Goal: Check status: Check status

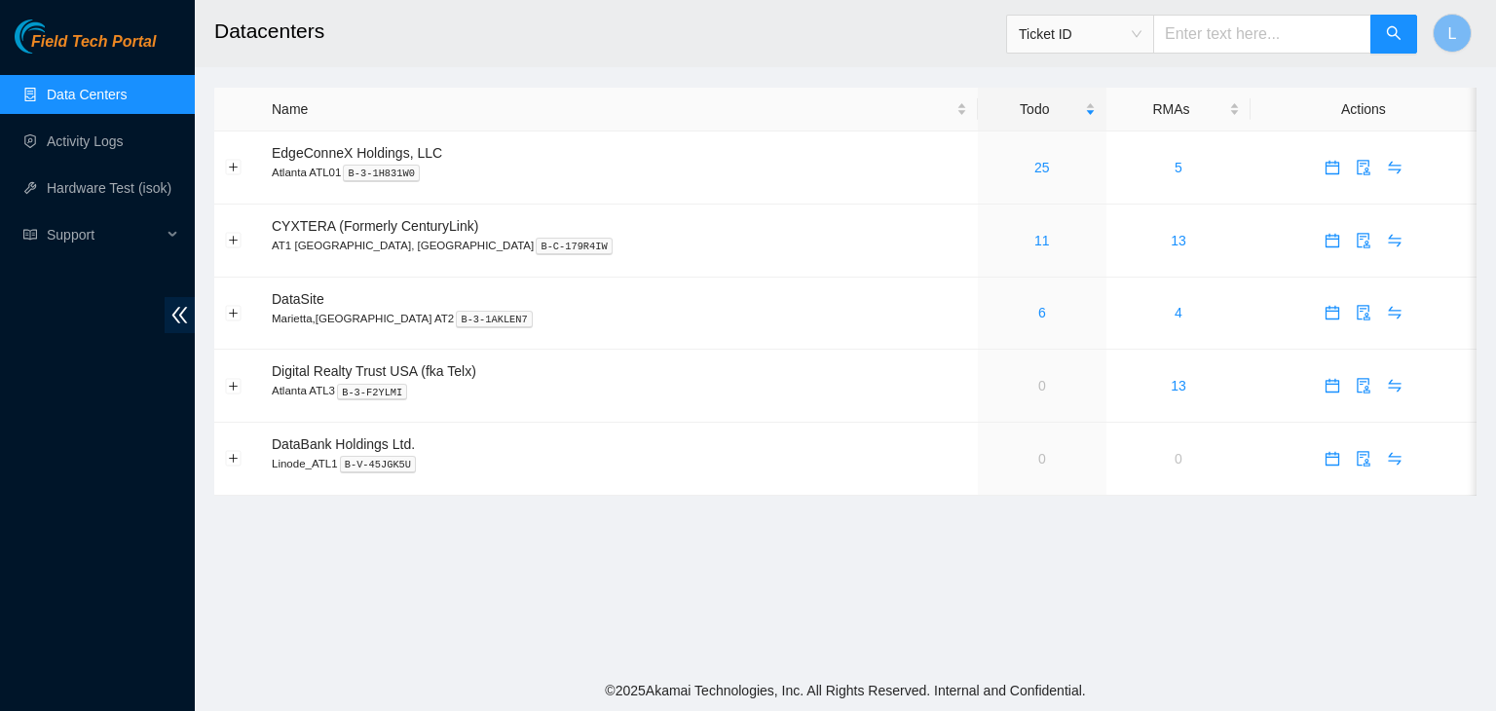
click at [1141, 32] on span "Ticket ID" at bounding box center [1079, 33] width 123 height 29
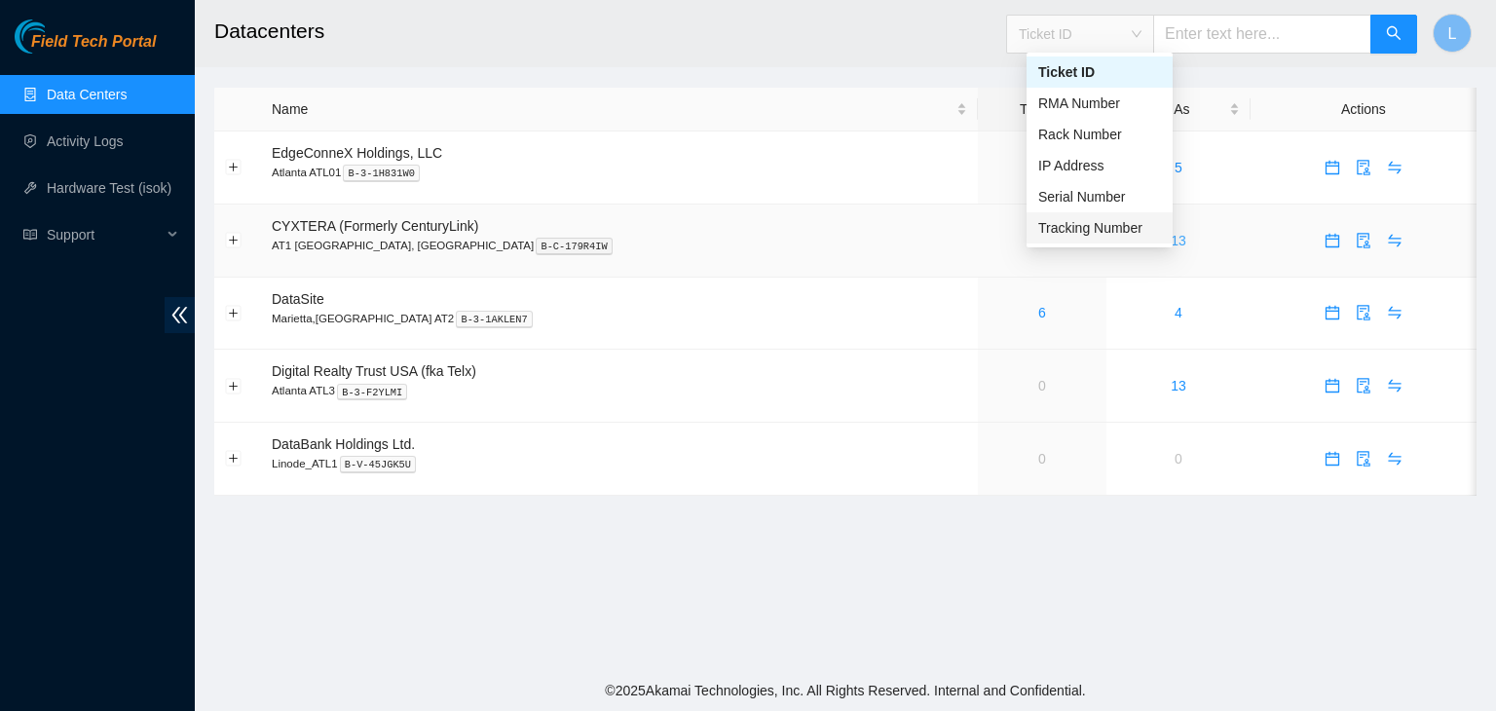
click at [1100, 233] on div "Tracking Number" at bounding box center [1099, 227] width 123 height 21
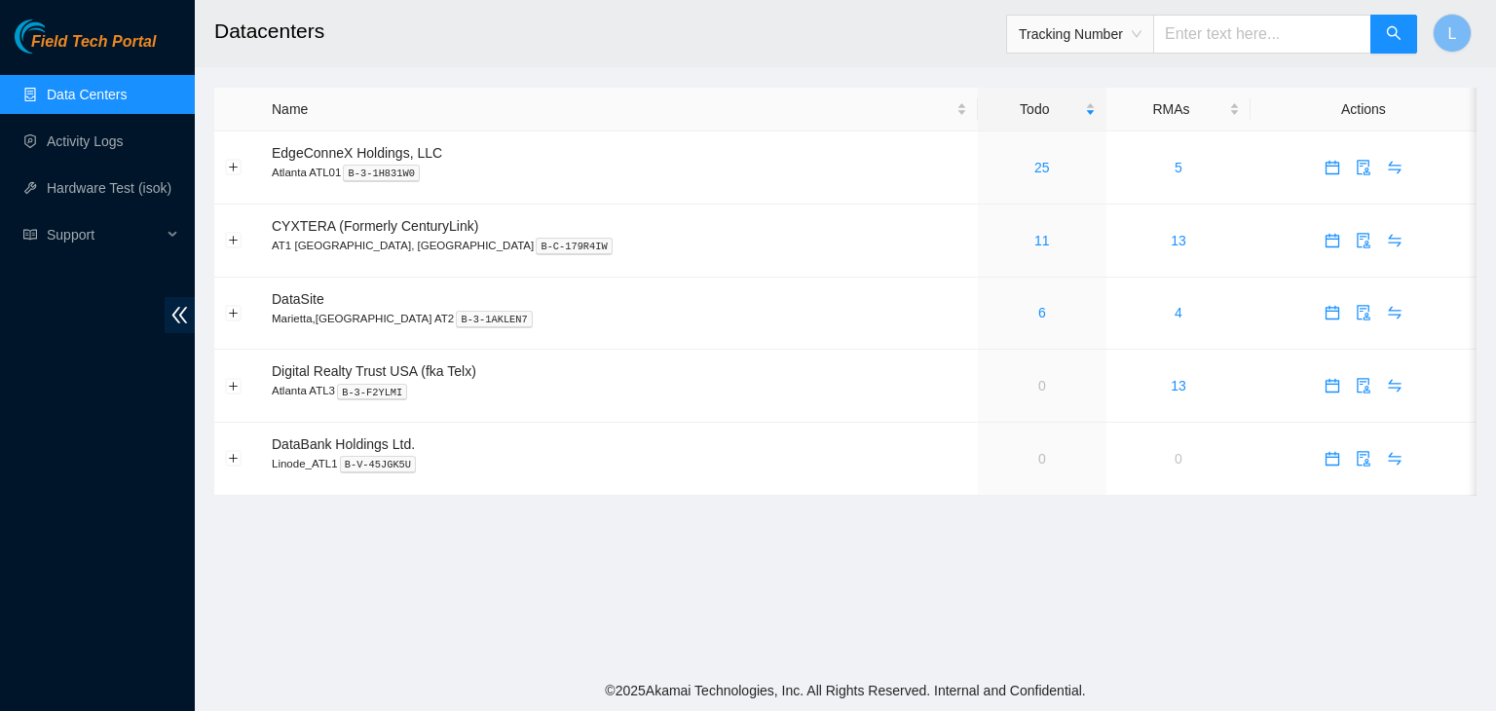
click at [1203, 38] on input "text" at bounding box center [1262, 34] width 218 height 39
type input "473665218589"
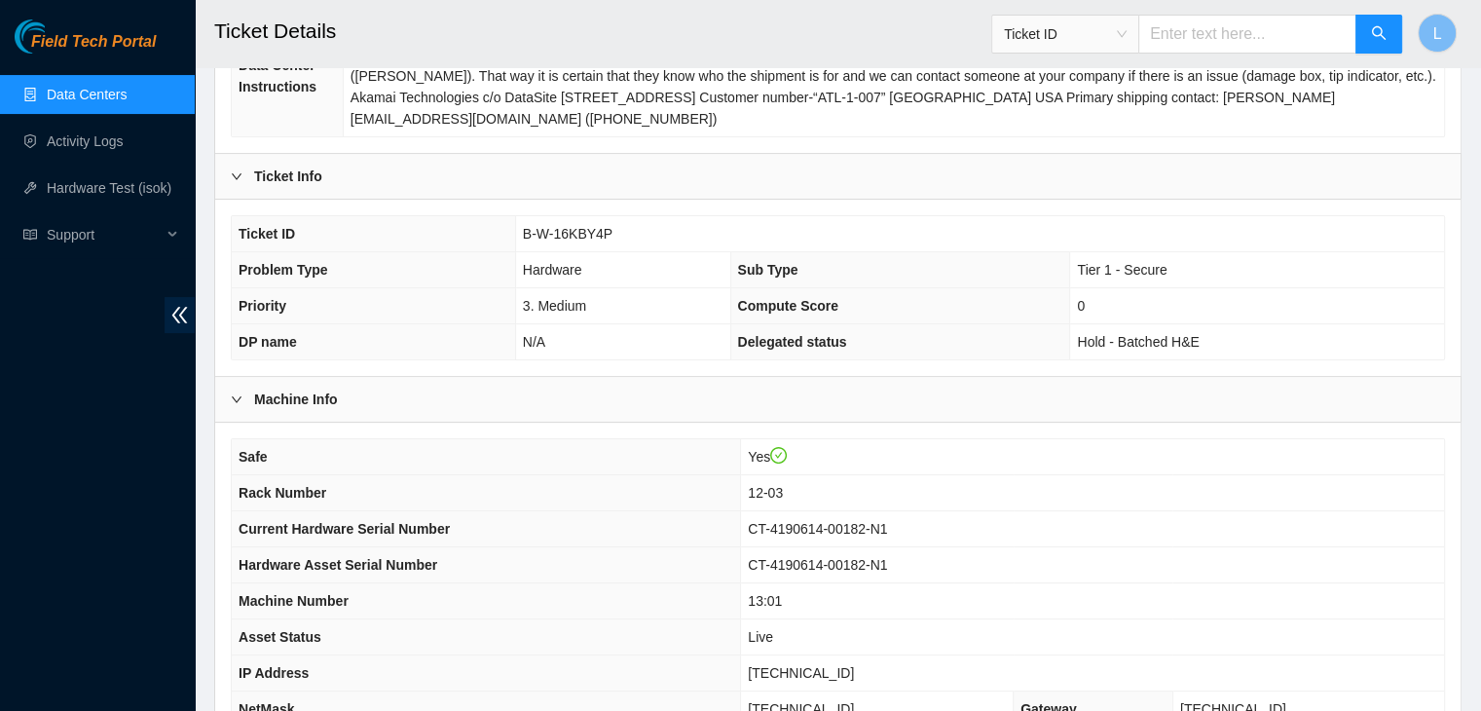
scroll to position [389, 0]
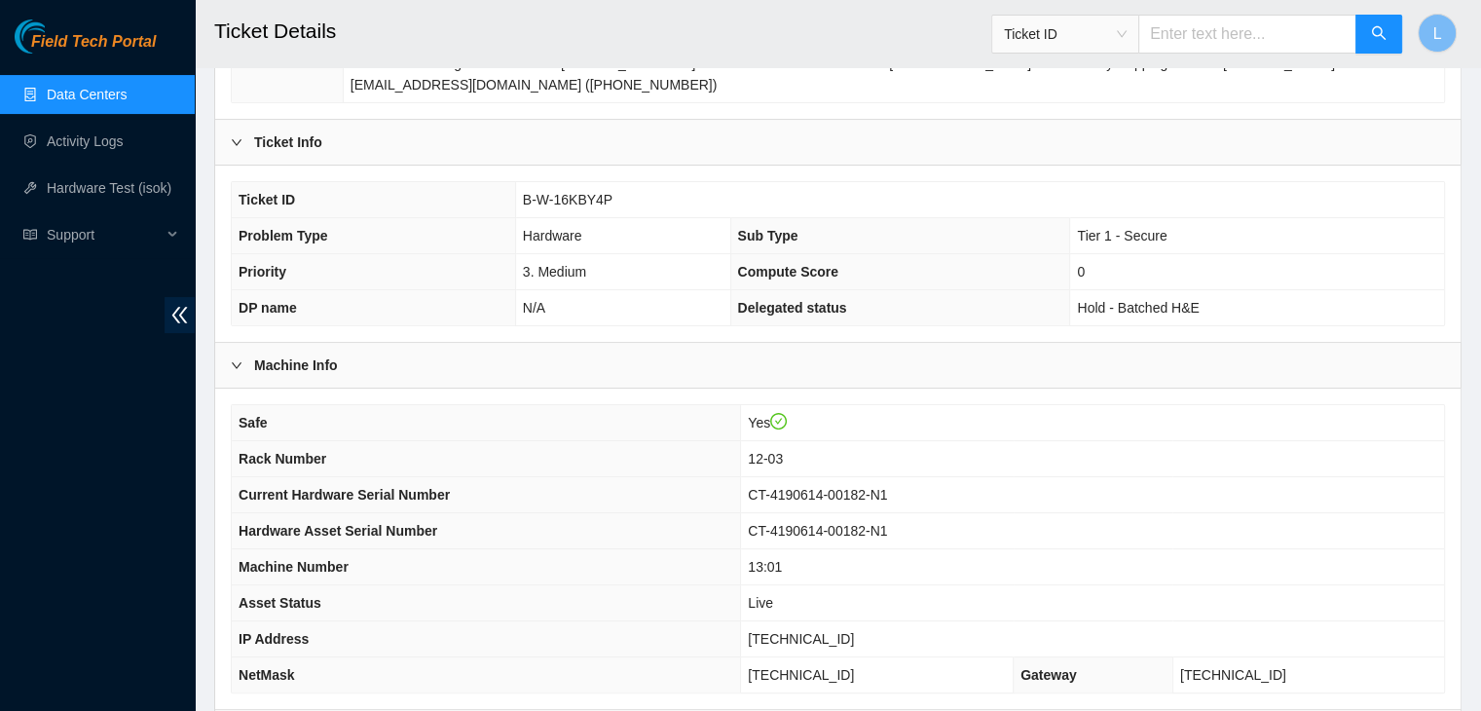
click at [101, 98] on link "Data Centers" at bounding box center [87, 95] width 80 height 16
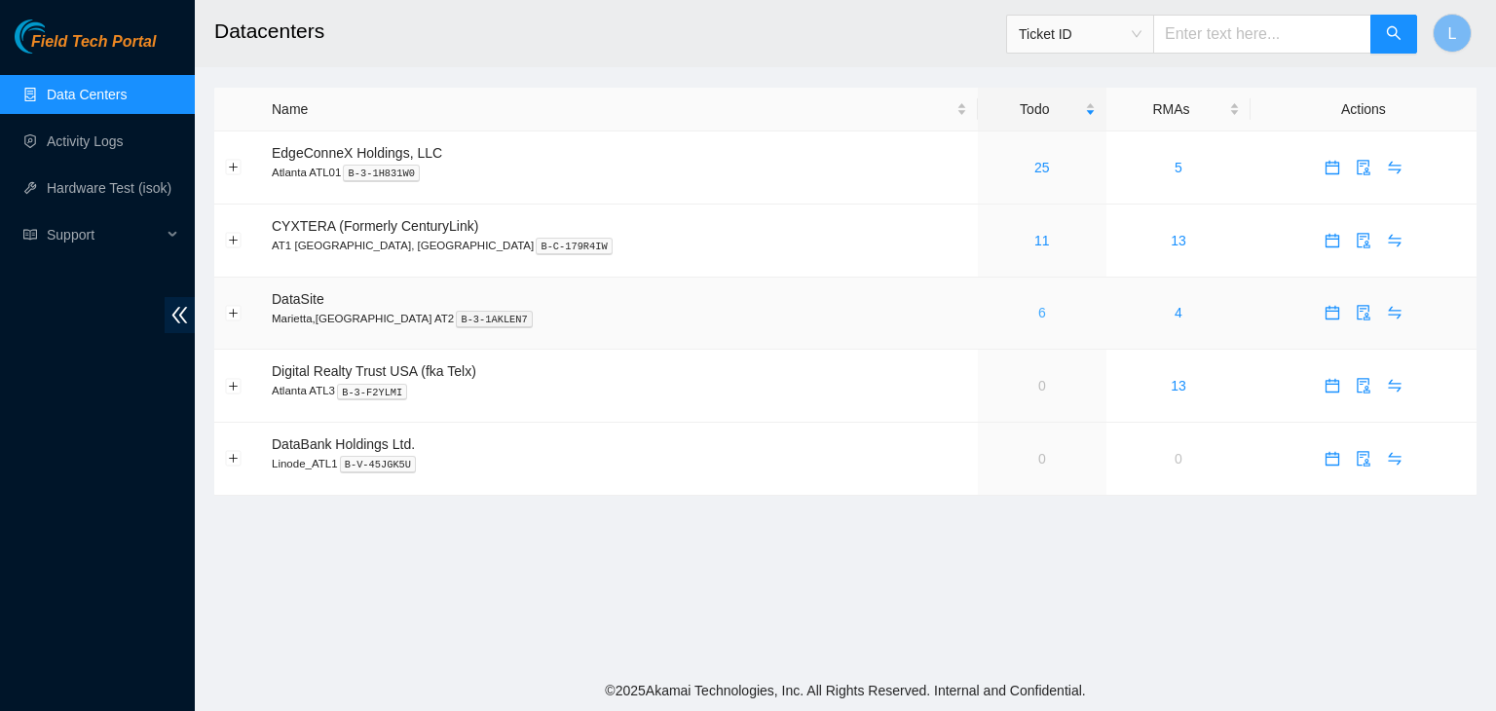
click at [1038, 318] on link "6" at bounding box center [1042, 313] width 8 height 16
